Goal: Information Seeking & Learning: Learn about a topic

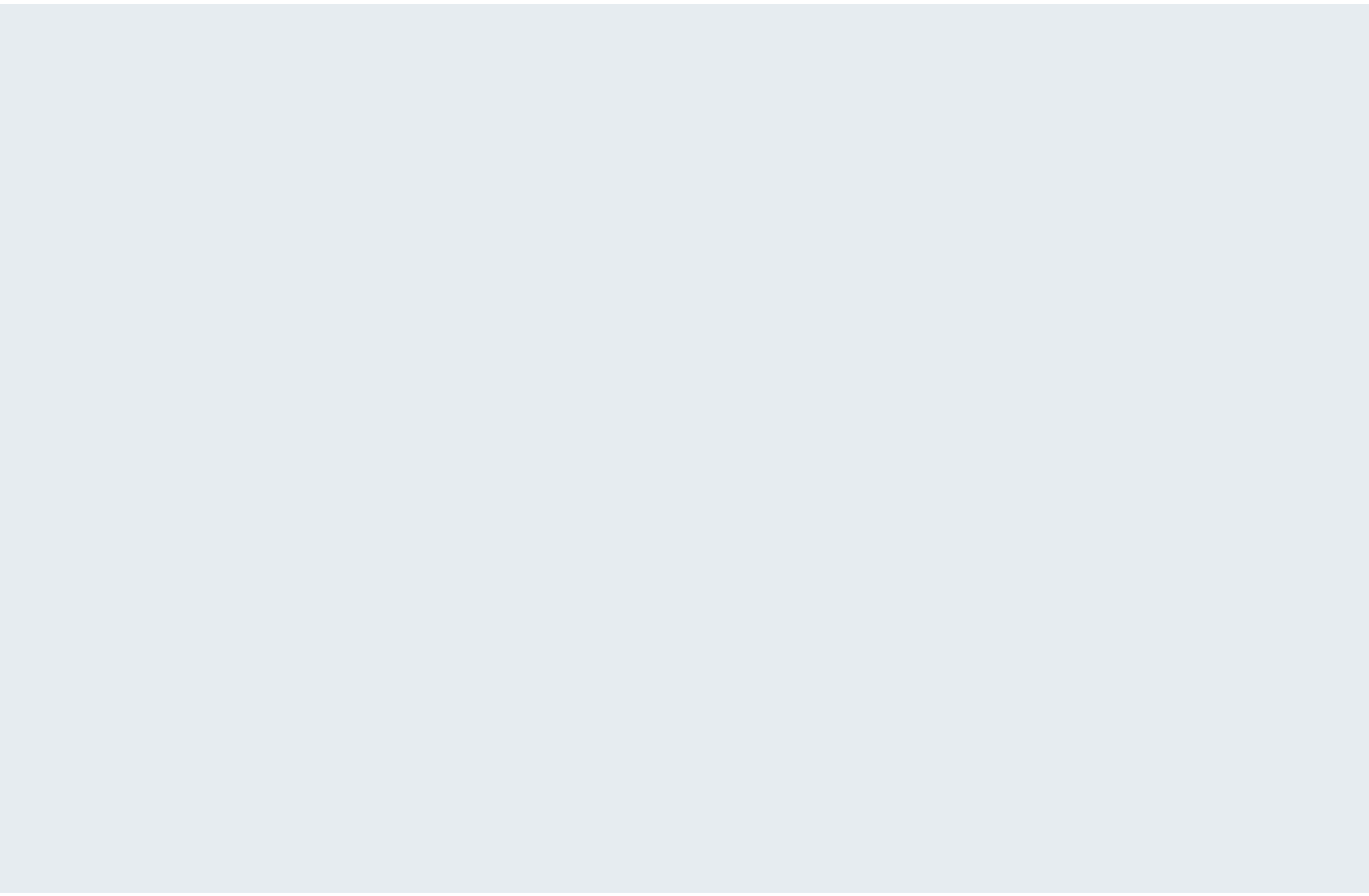
scroll to position [65, 0]
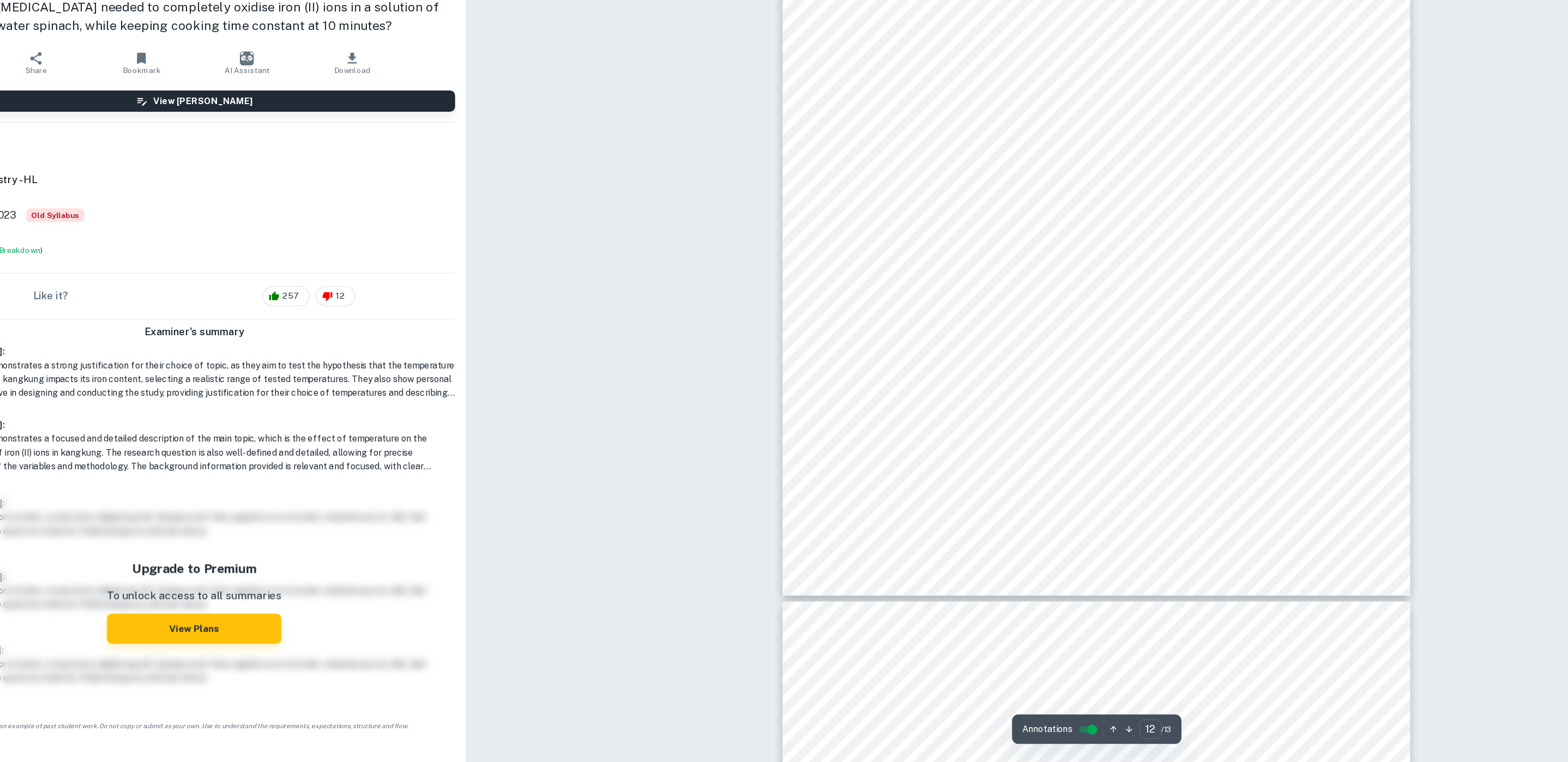
type input "13"
